Goal: Transaction & Acquisition: Book appointment/travel/reservation

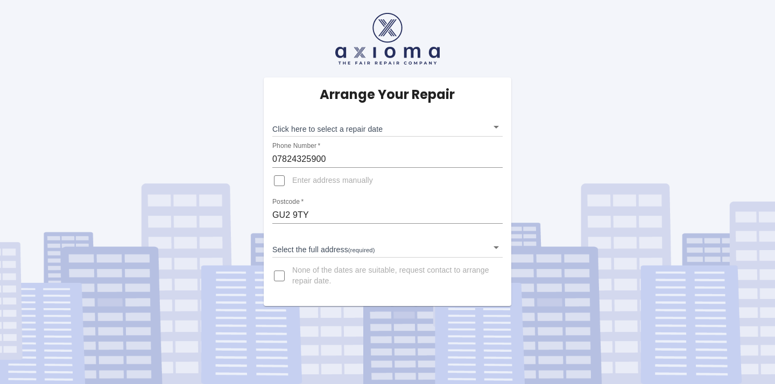
click at [304, 251] on body "Arrange Your Repair Click here to select a repair date ​ Phone Number   * 07824…" at bounding box center [387, 192] width 775 height 384
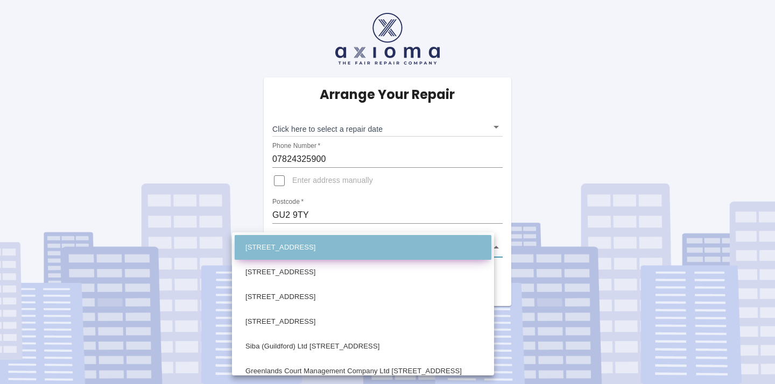
click at [321, 252] on li "[STREET_ADDRESS]" at bounding box center [363, 247] width 257 height 25
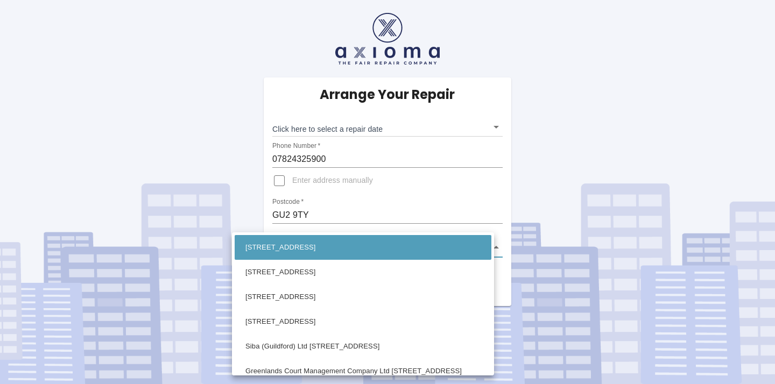
click at [448, 249] on body "Arrange Your Repair Click here to select a repair date ​ Phone Number   * 07824…" at bounding box center [387, 192] width 775 height 384
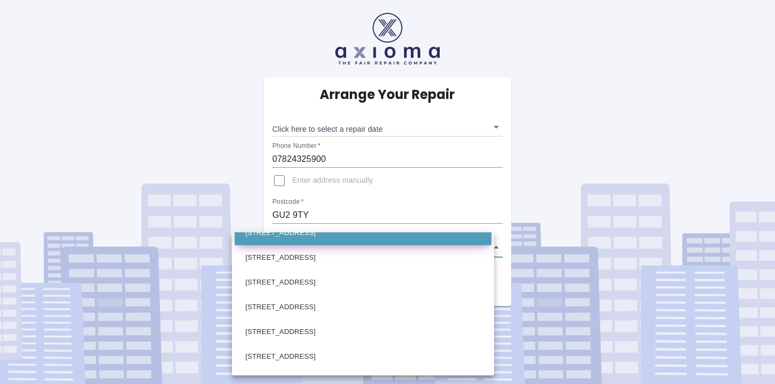
scroll to position [236, 0]
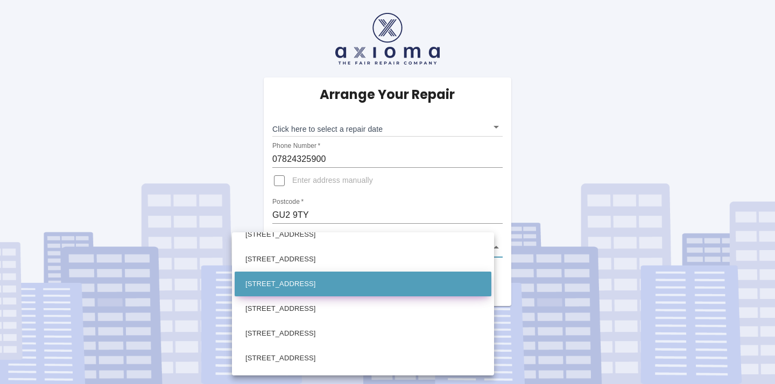
click at [301, 284] on li "[STREET_ADDRESS]" at bounding box center [363, 284] width 257 height 25
type input "[STREET_ADDRESS]"
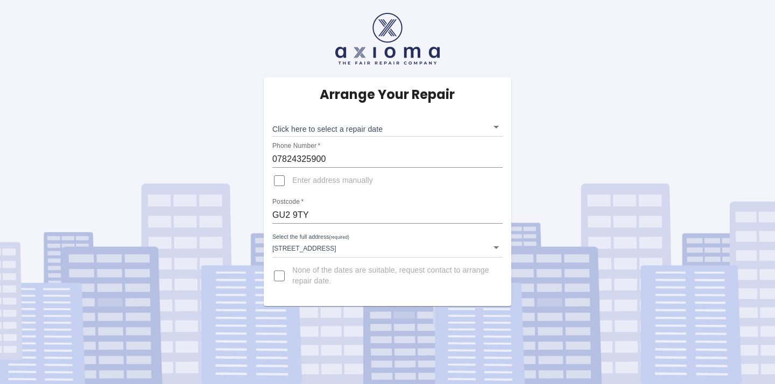
click at [244, 184] on div "Arrange Your Repair Click here to select a repair date ​ Phone Number   * 07824…" at bounding box center [387, 153] width 791 height 306
click at [312, 124] on body "Arrange Your Repair Click here to select a repair date ​ Phone Number   * 07824…" at bounding box center [387, 192] width 775 height 384
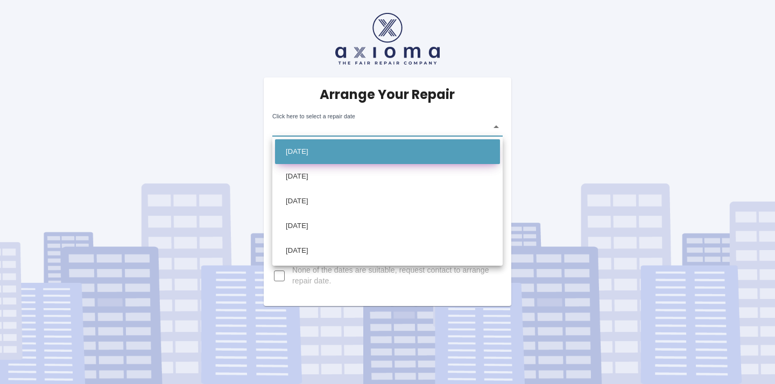
click at [308, 153] on li "[DATE]" at bounding box center [387, 151] width 225 height 25
type input "[DATE]T00:00:00.000Z"
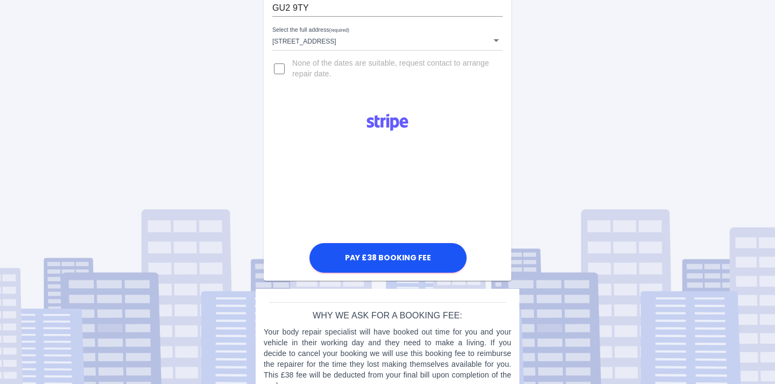
scroll to position [232, 0]
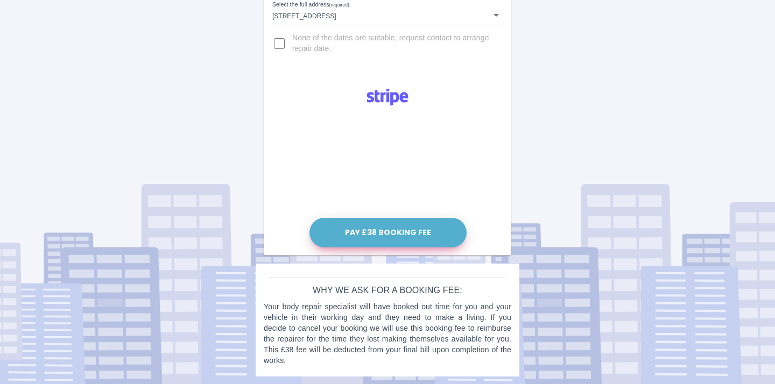
click at [345, 234] on button "Pay £38 Booking Fee" at bounding box center [387, 233] width 157 height 30
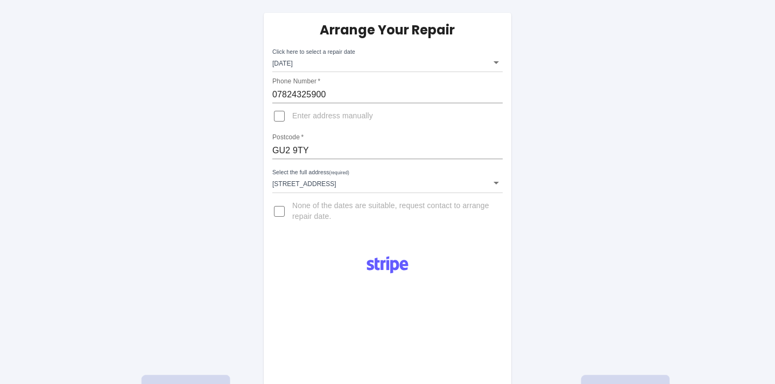
scroll to position [0, 0]
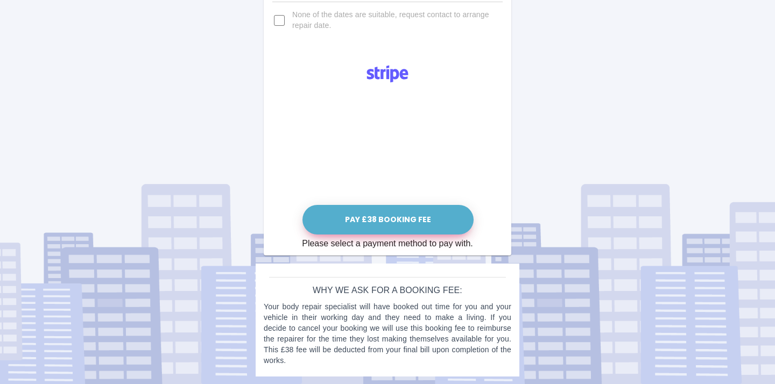
click at [342, 213] on button "Pay £38 Booking Fee" at bounding box center [387, 220] width 171 height 30
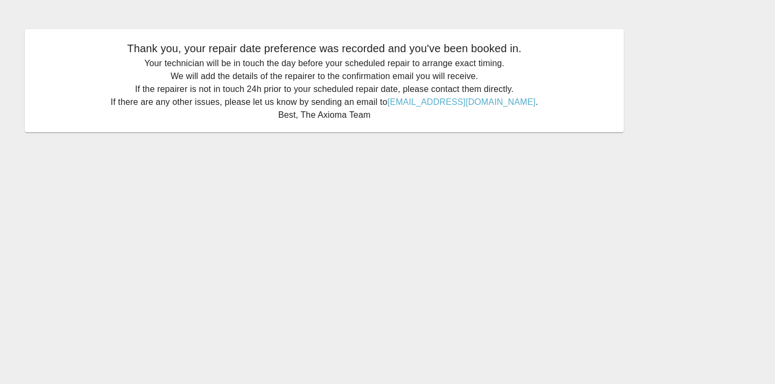
click at [120, 158] on main "Thank you, your repair date preference was recorded and you've been booked in. …" at bounding box center [387, 192] width 775 height 384
